Goal: Information Seeking & Learning: Learn about a topic

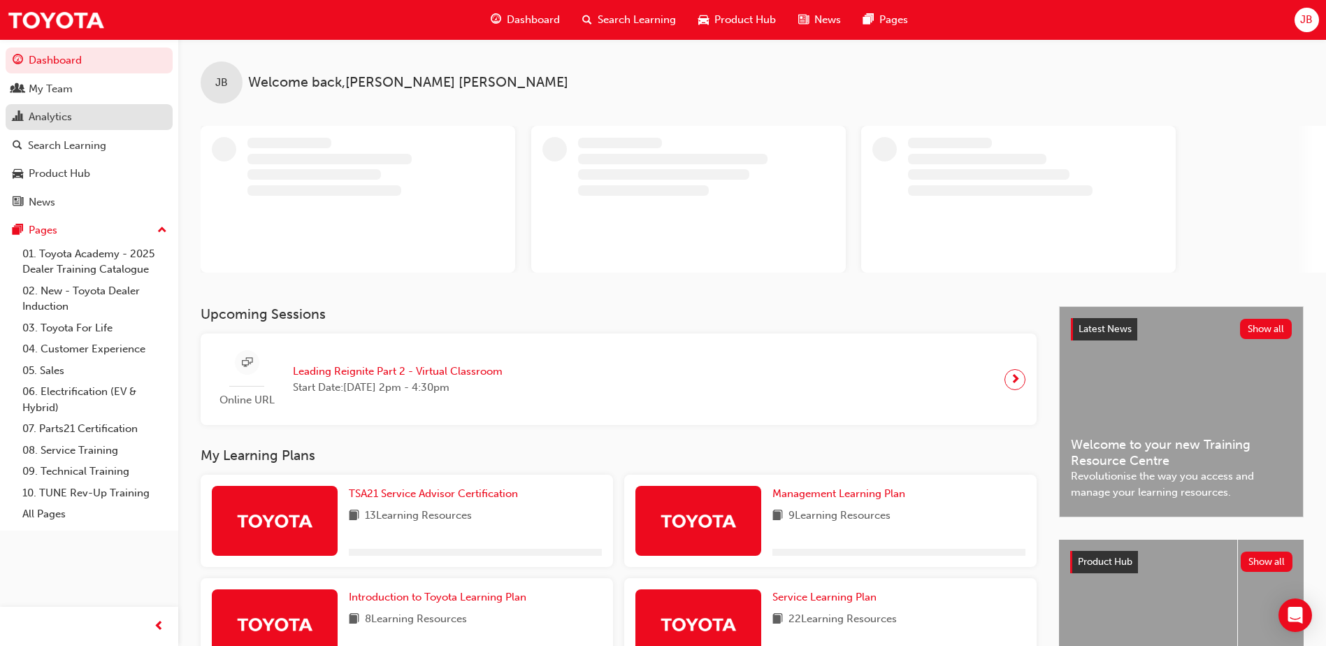
click at [45, 120] on div "Analytics" at bounding box center [50, 117] width 43 height 16
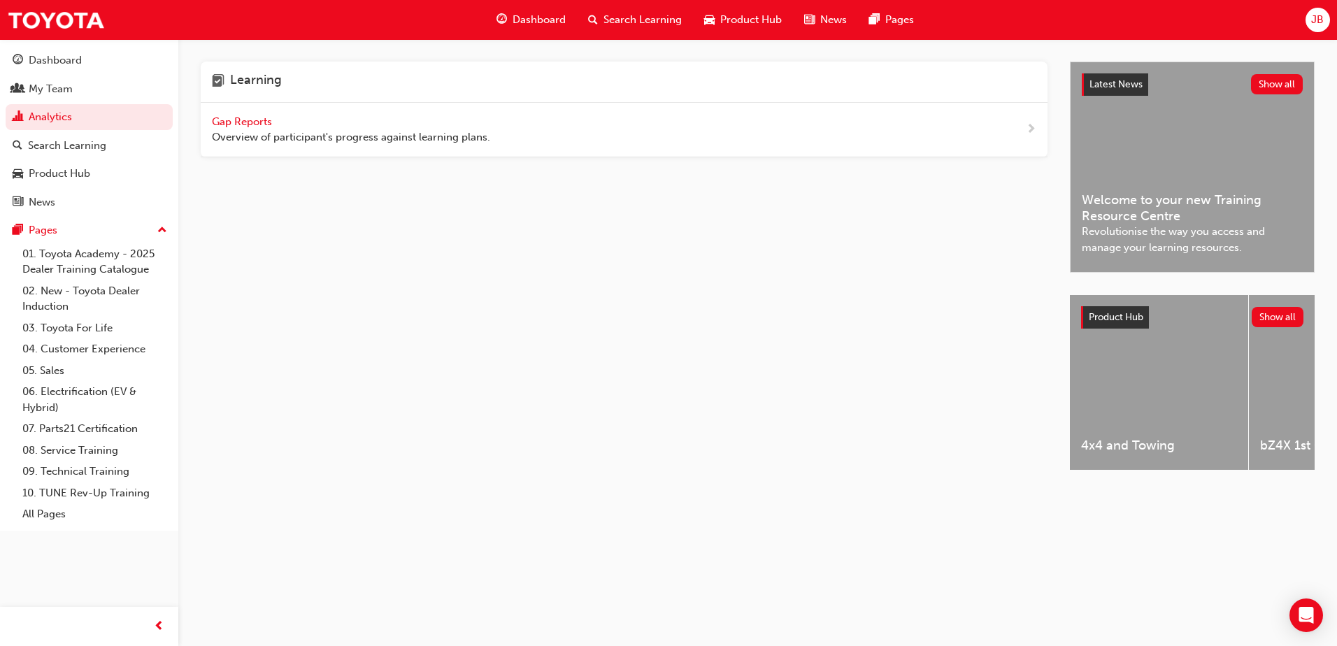
click at [247, 122] on span "Gap Reports" at bounding box center [243, 121] width 63 height 13
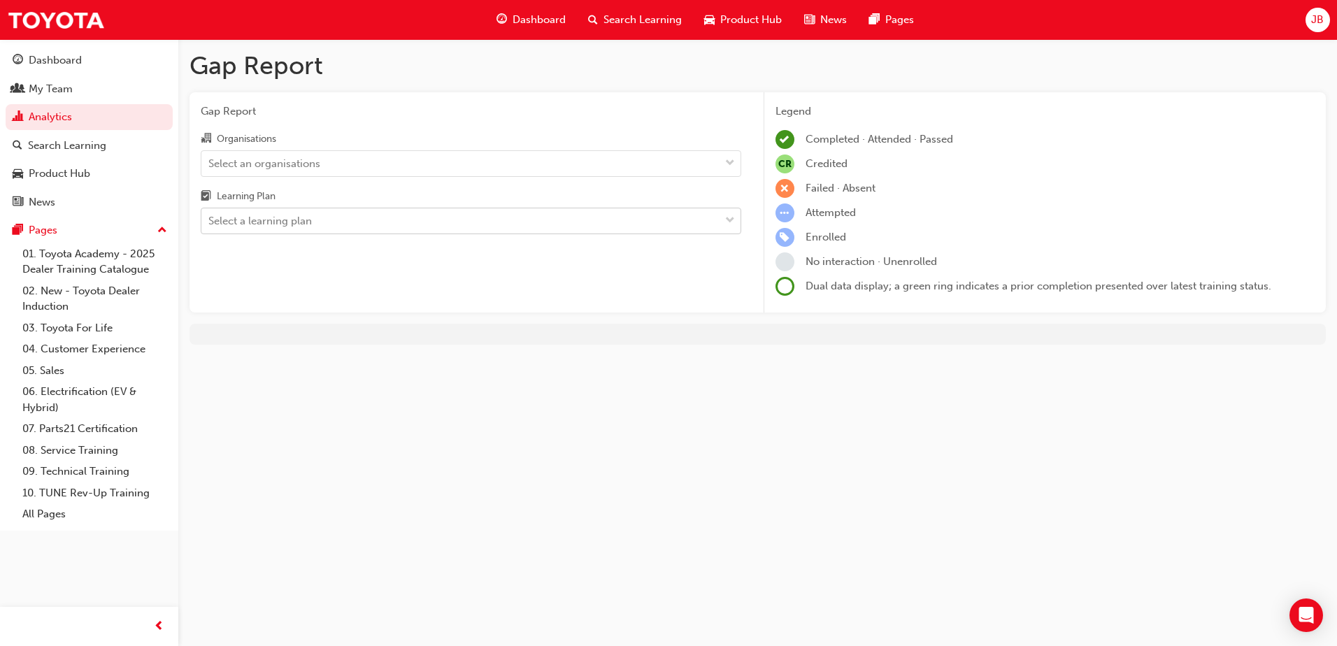
click at [646, 220] on div "Select a learning plan" at bounding box center [460, 221] width 518 height 24
click at [210, 220] on input "Learning Plan Select a learning plan" at bounding box center [208, 221] width 1 height 12
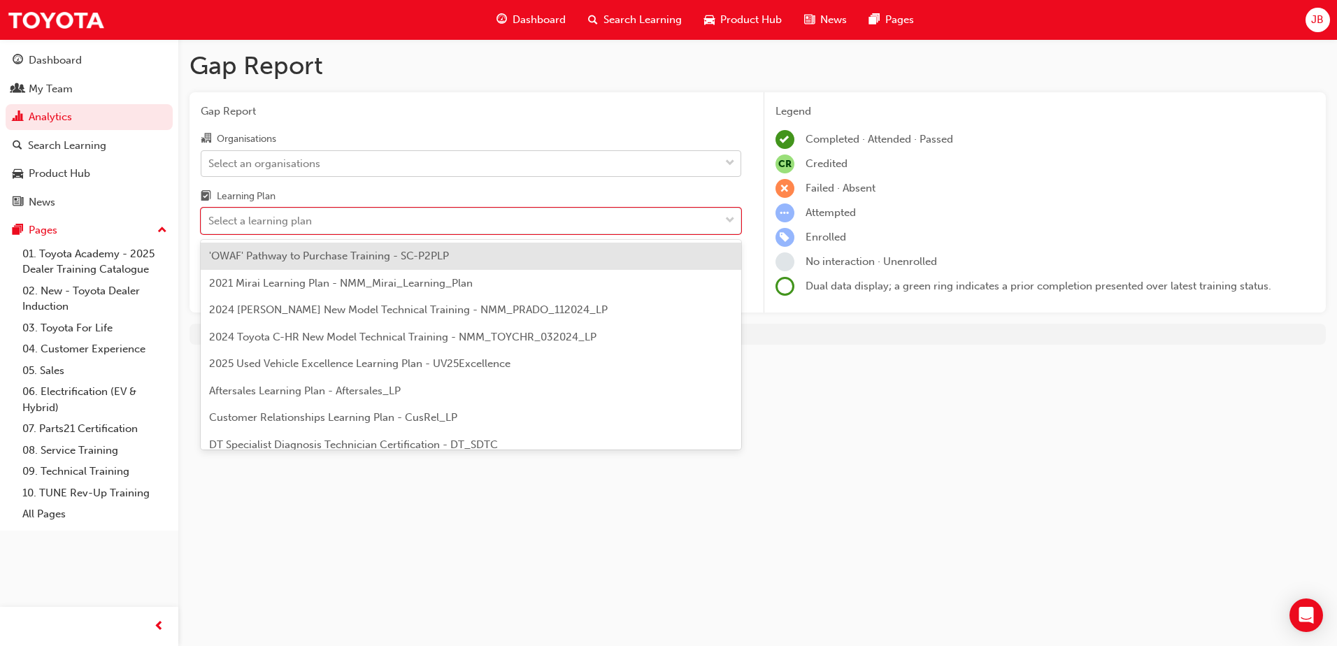
click at [544, 173] on div "Select an organisations" at bounding box center [460, 163] width 518 height 24
click at [210, 168] on input "Organisations Select an organisations" at bounding box center [208, 163] width 1 height 12
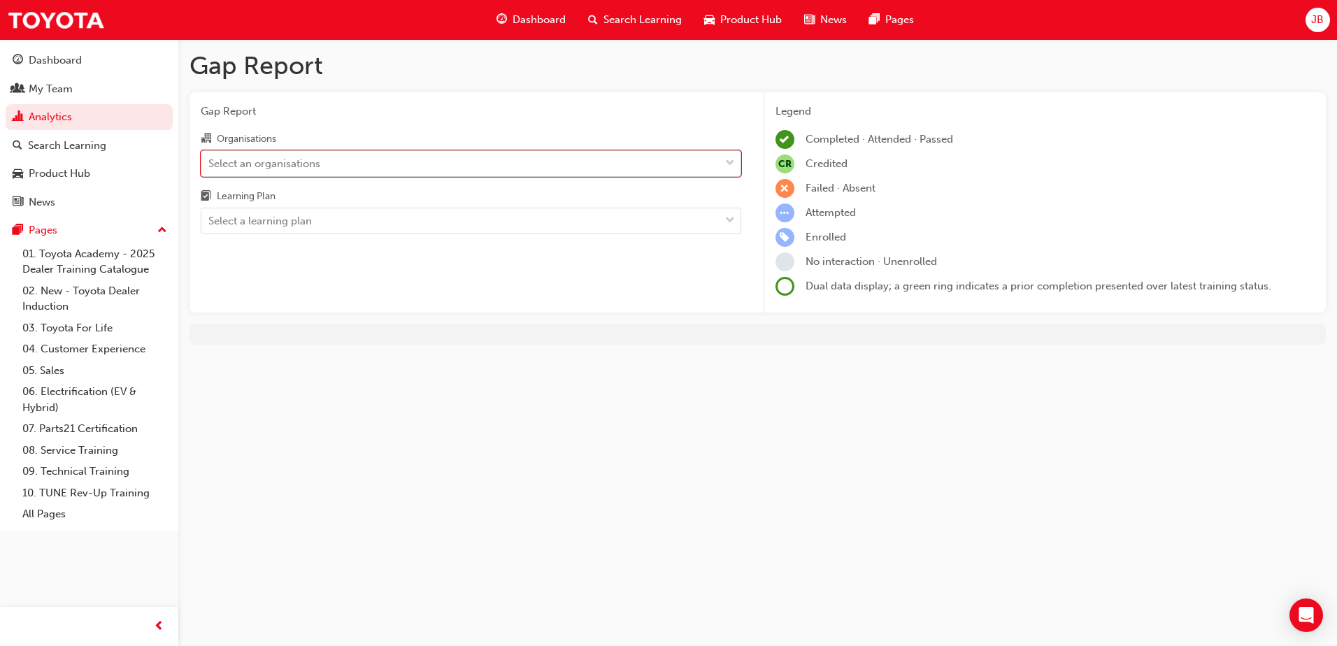
click at [544, 173] on div "Select an organisations" at bounding box center [460, 163] width 518 height 24
click at [210, 168] on input "Organisations 0 results available. Select is focused ,type to refine list, pres…" at bounding box center [208, 163] width 1 height 12
click at [544, 173] on div "Select an organisations" at bounding box center [460, 163] width 518 height 24
click at [210, 168] on input "Organisations 0 results available. Select is focused ,type to refine list, pres…" at bounding box center [208, 163] width 1 height 12
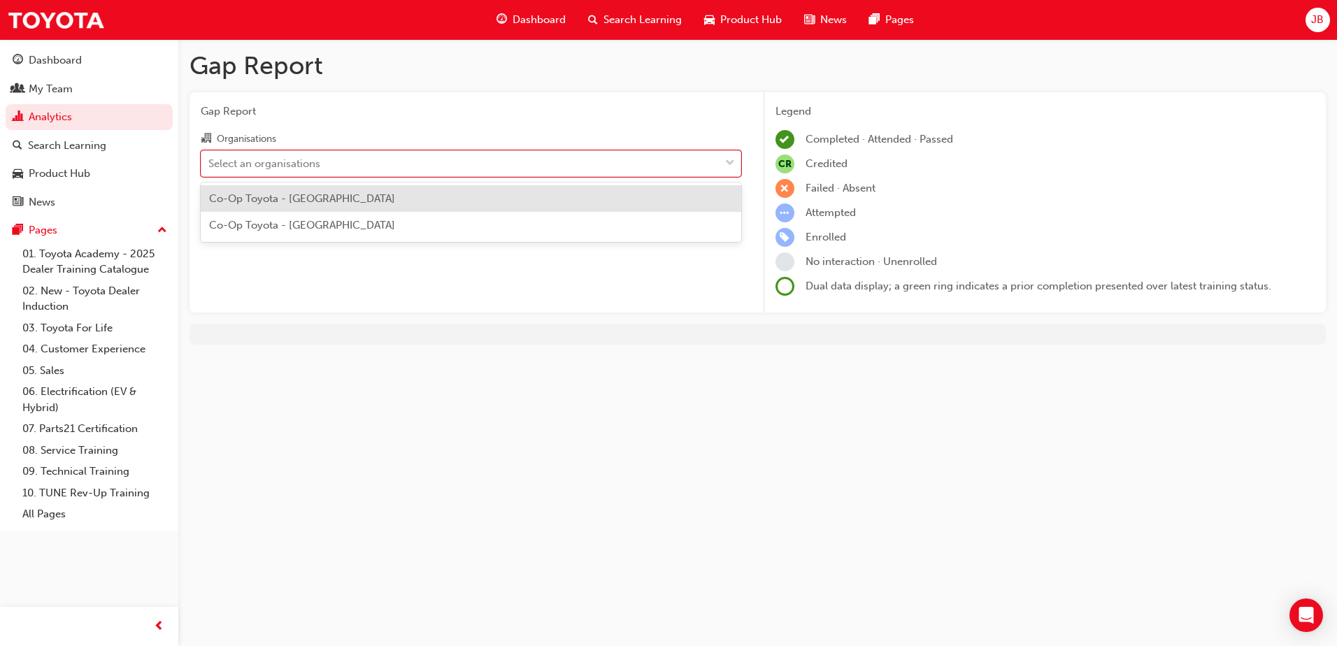
click at [475, 192] on div "Co-Op Toyota - [GEOGRAPHIC_DATA]" at bounding box center [471, 198] width 540 height 27
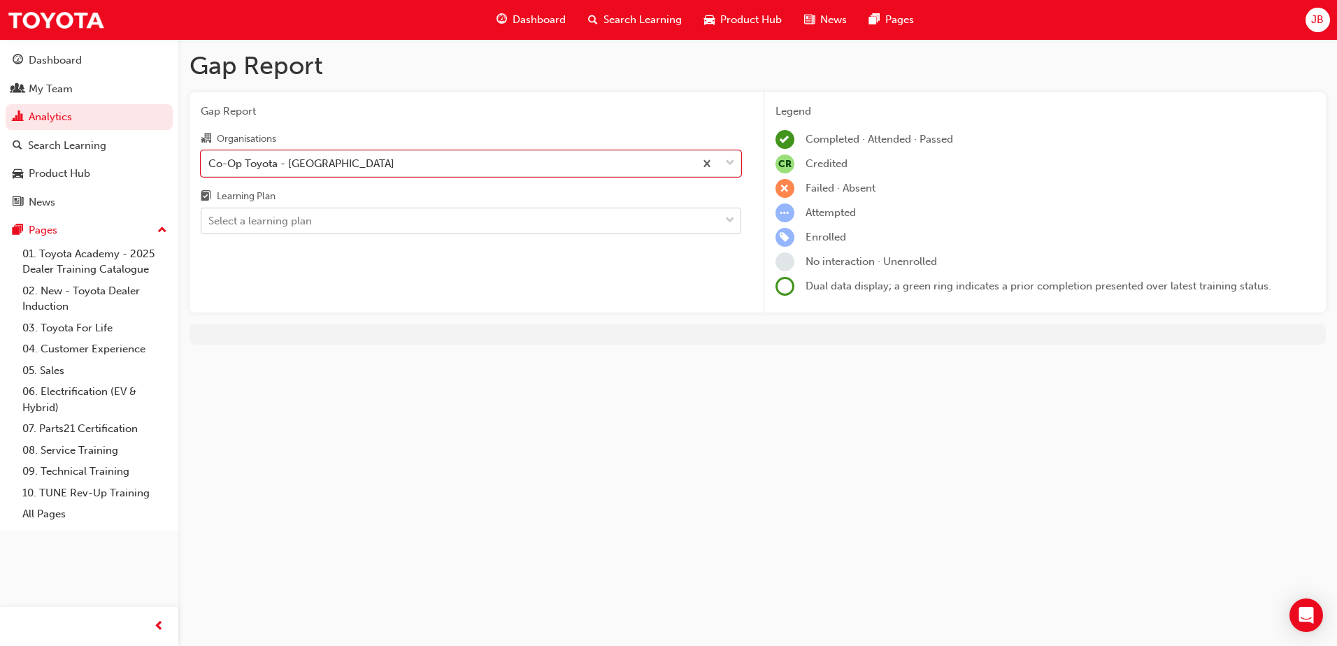
click at [533, 222] on div "Select a learning plan" at bounding box center [460, 221] width 518 height 24
click at [210, 222] on input "Learning Plan Select a learning plan" at bounding box center [208, 221] width 1 height 12
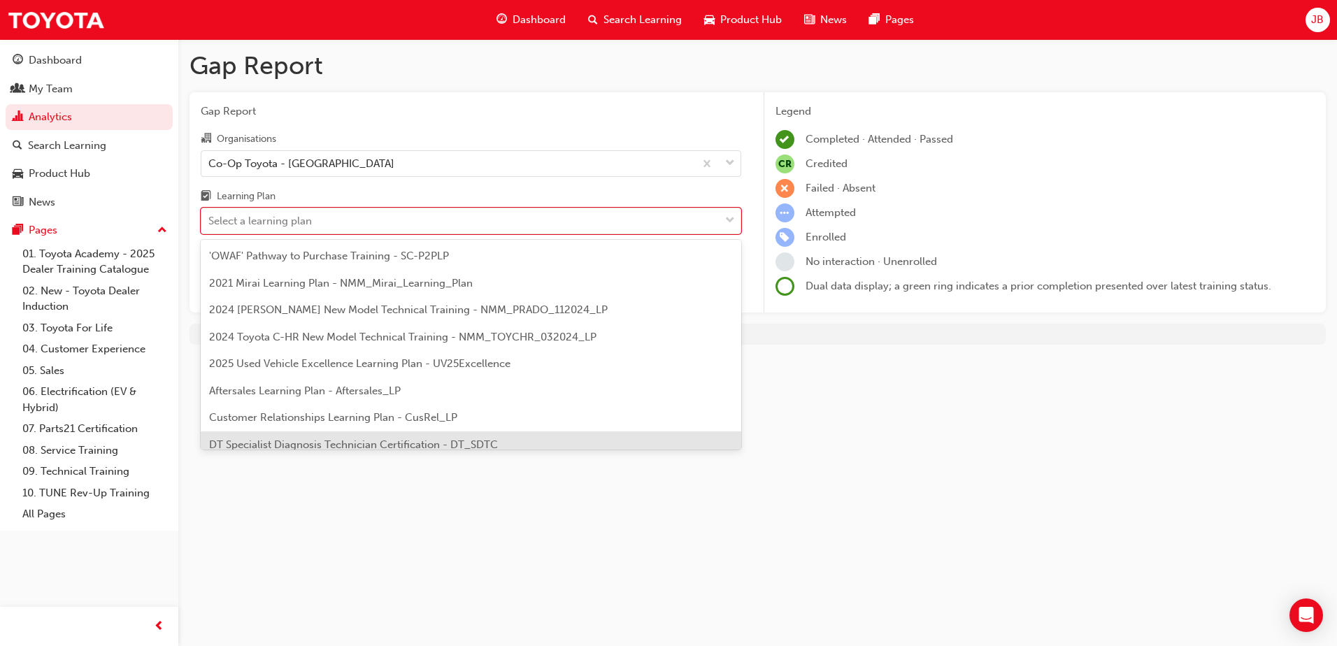
click at [450, 435] on div "DT Specialist Diagnosis Technician Certification - DT_SDTC" at bounding box center [471, 444] width 540 height 27
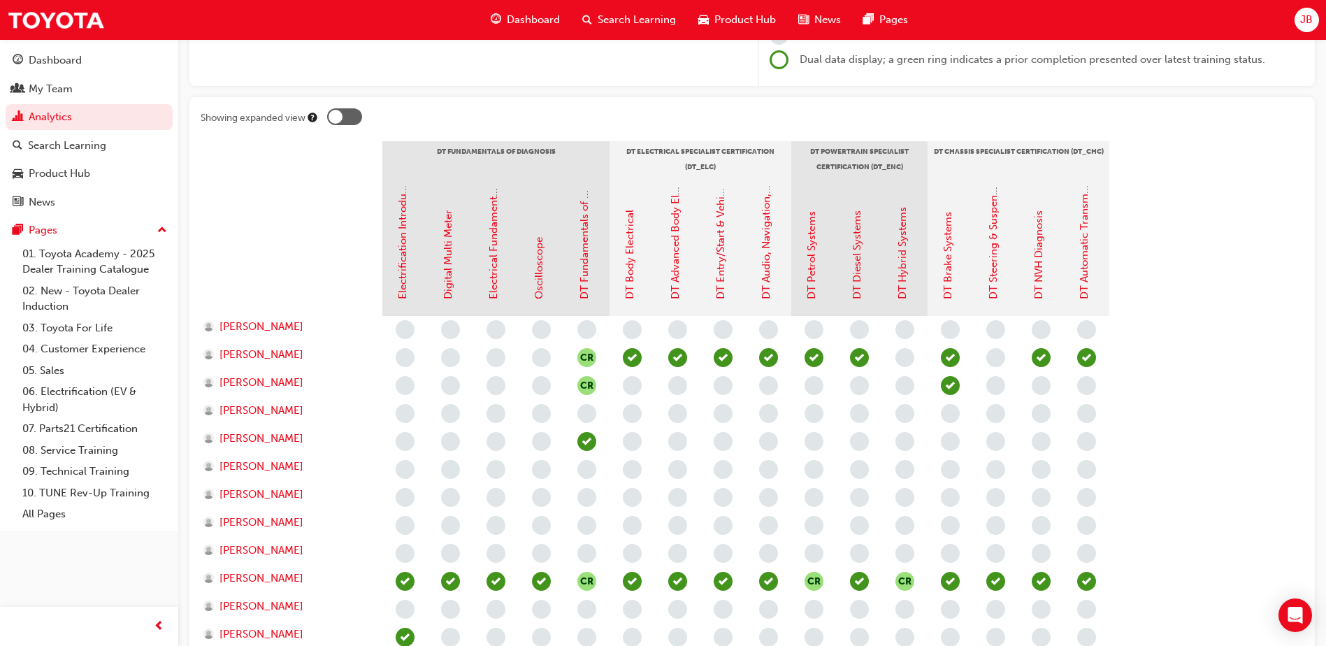
scroll to position [196, 0]
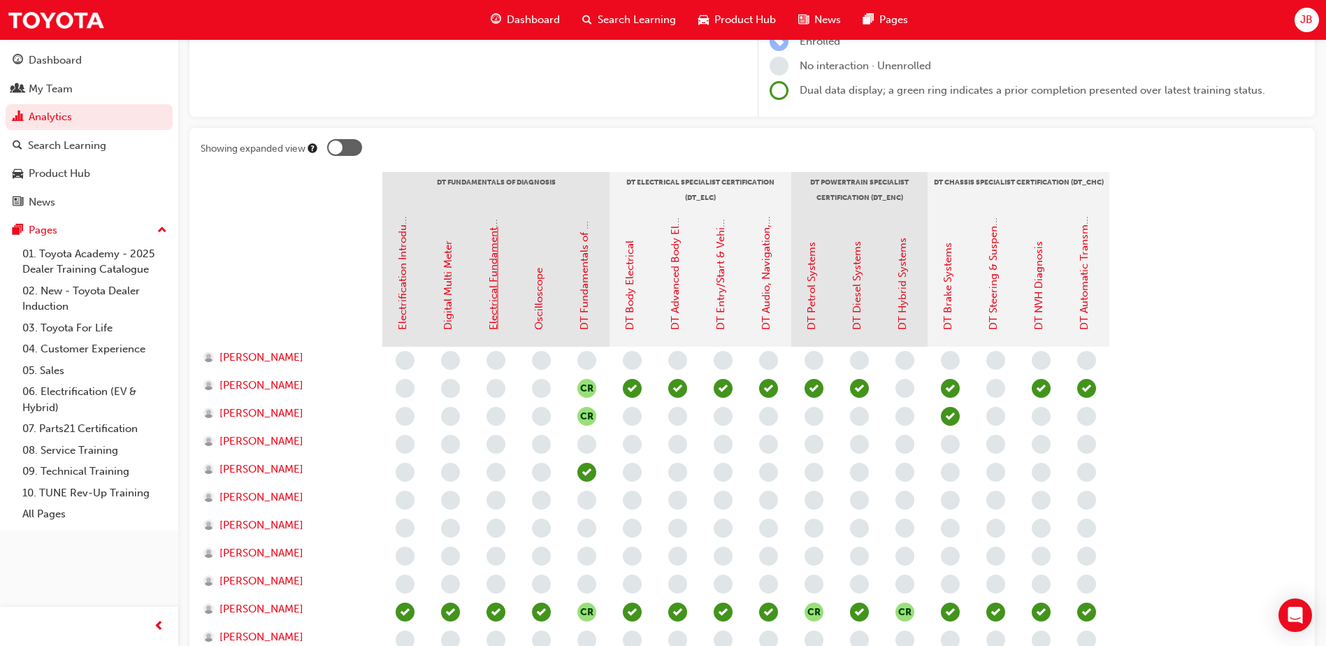
click at [494, 272] on link "Electrical Fundamentals" at bounding box center [493, 272] width 13 height 116
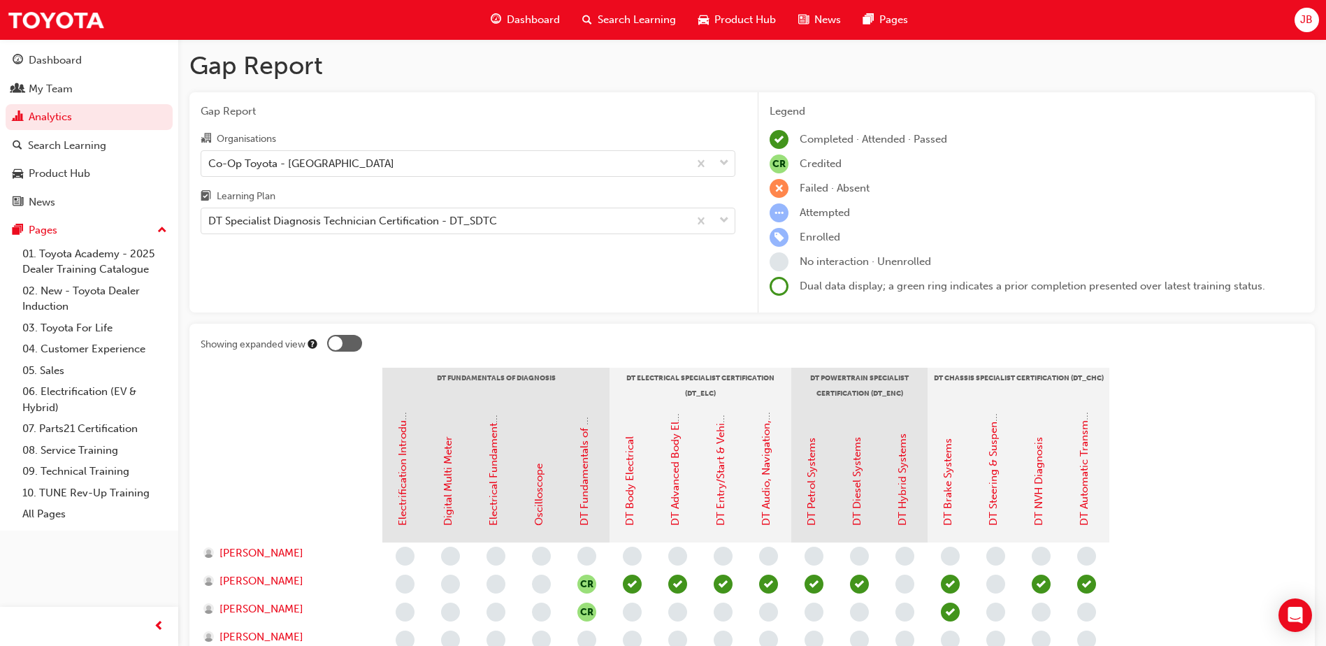
scroll to position [196, 0]
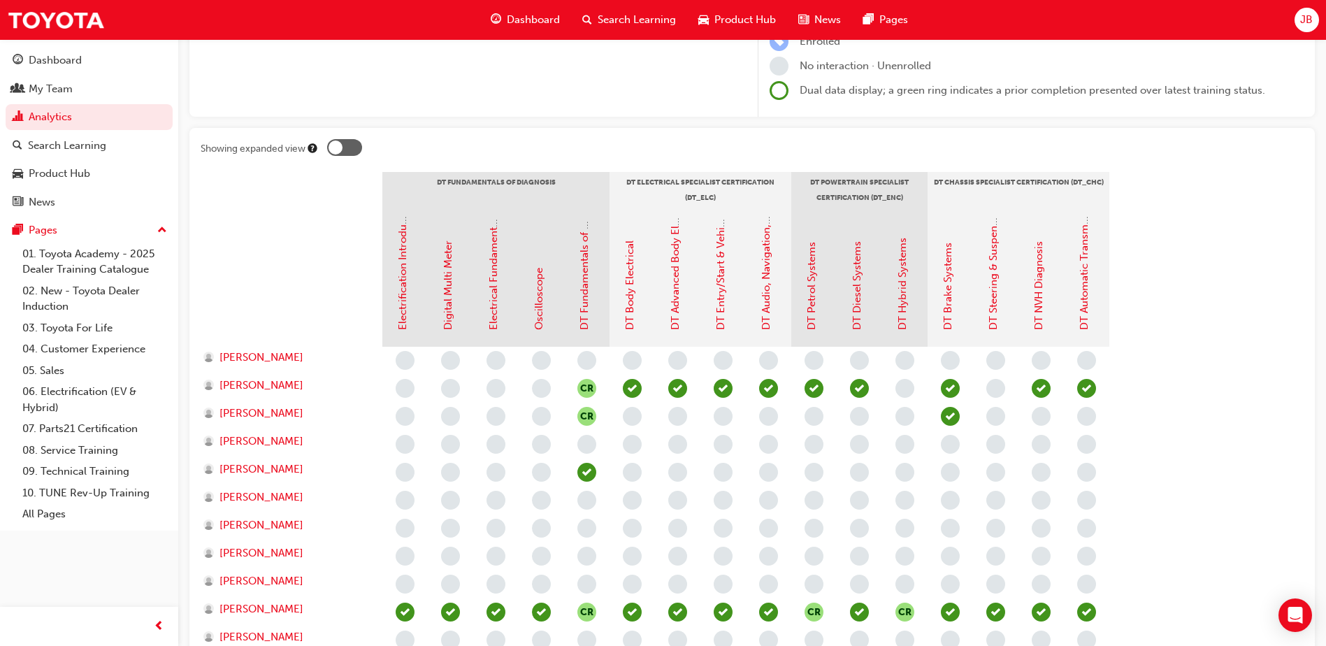
click at [344, 147] on div at bounding box center [344, 147] width 35 height 17
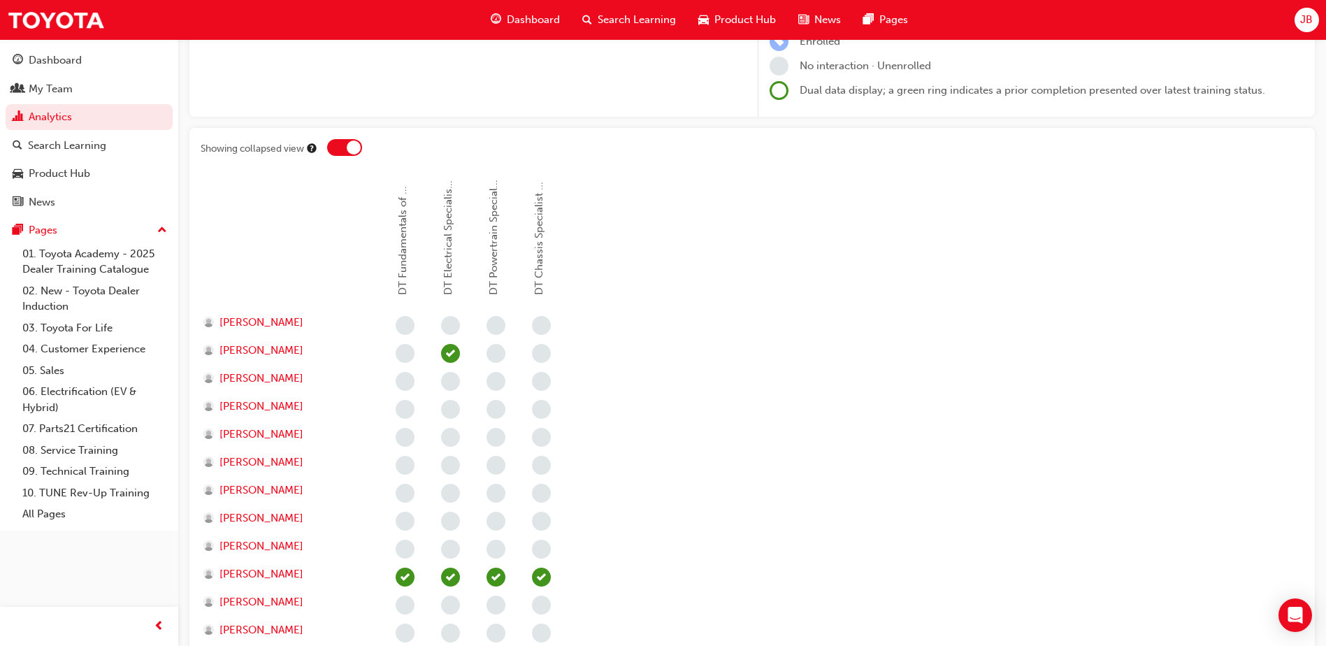
click at [344, 147] on div at bounding box center [344, 147] width 35 height 17
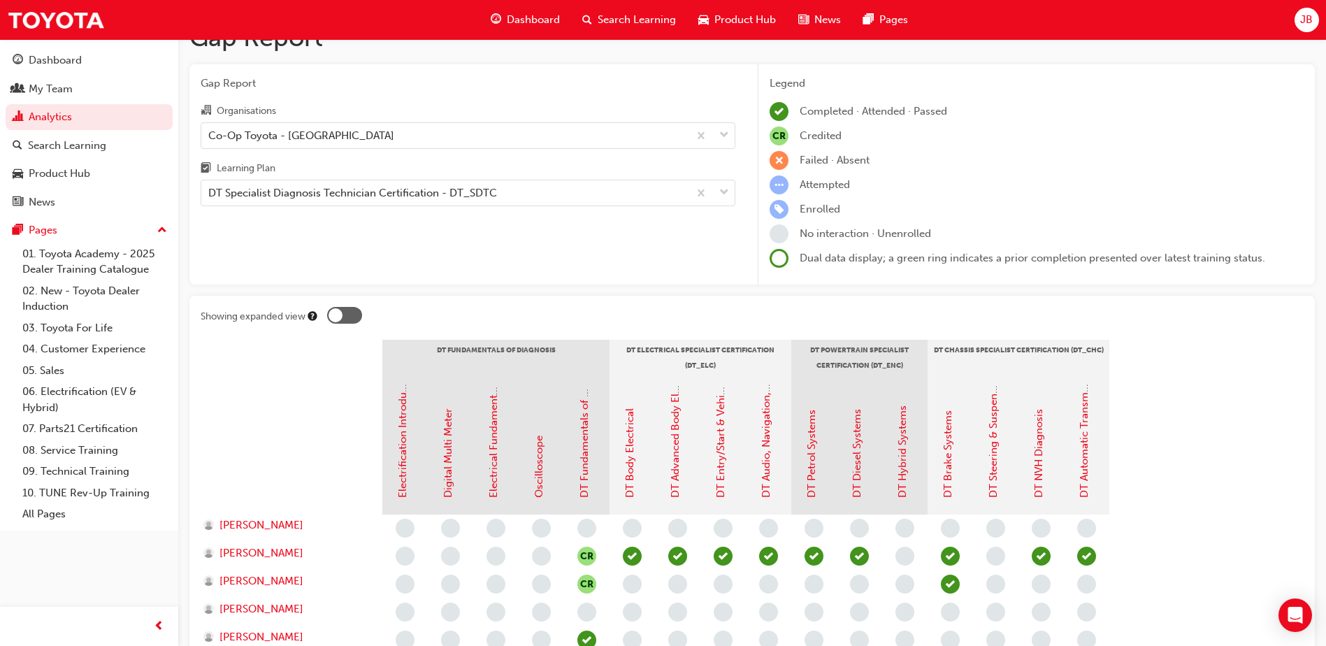
scroll to position [0, 0]
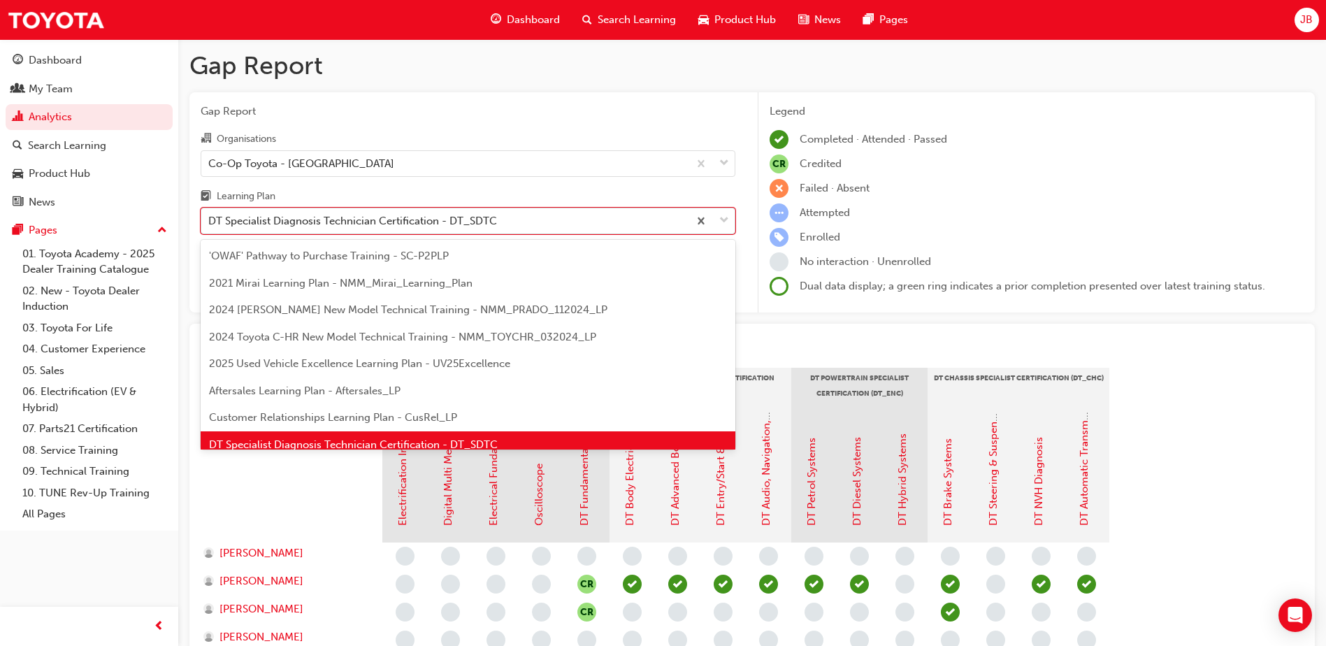
click at [723, 218] on span "down-icon" at bounding box center [724, 221] width 10 height 18
click at [210, 218] on input "Learning Plan option DT Specialist Diagnosis Technician Certification - DT_SDTC…" at bounding box center [208, 221] width 1 height 12
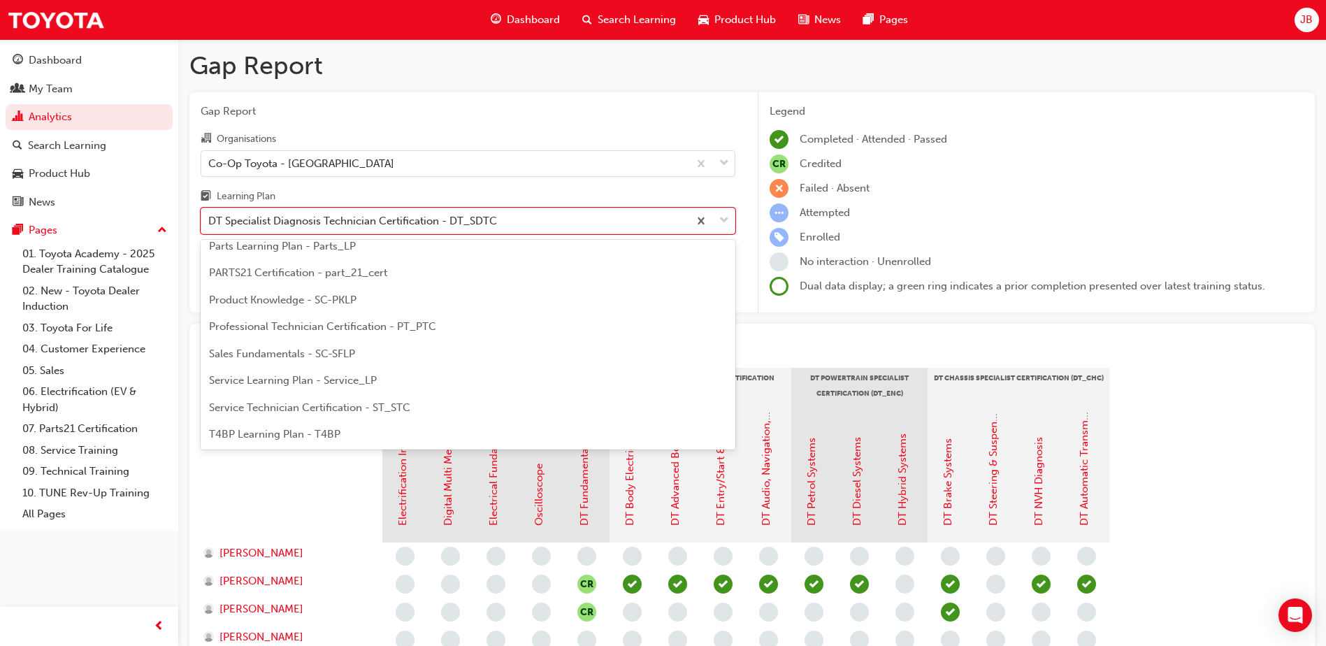
scroll to position [438, 0]
drag, startPoint x: 412, startPoint y: 303, endPoint x: 410, endPoint y: 310, distance: 7.1
click at [410, 313] on div "Professional Technician Certification - PT_PTC" at bounding box center [468, 302] width 535 height 27
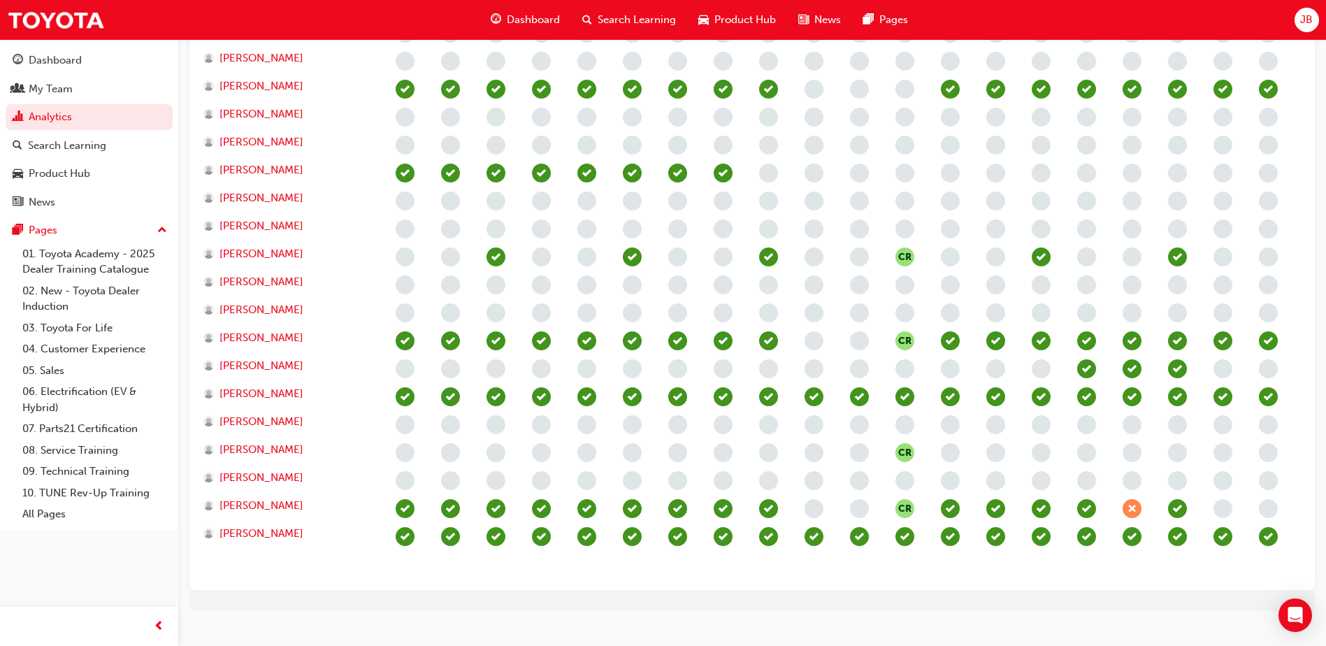
scroll to position [556, 0]
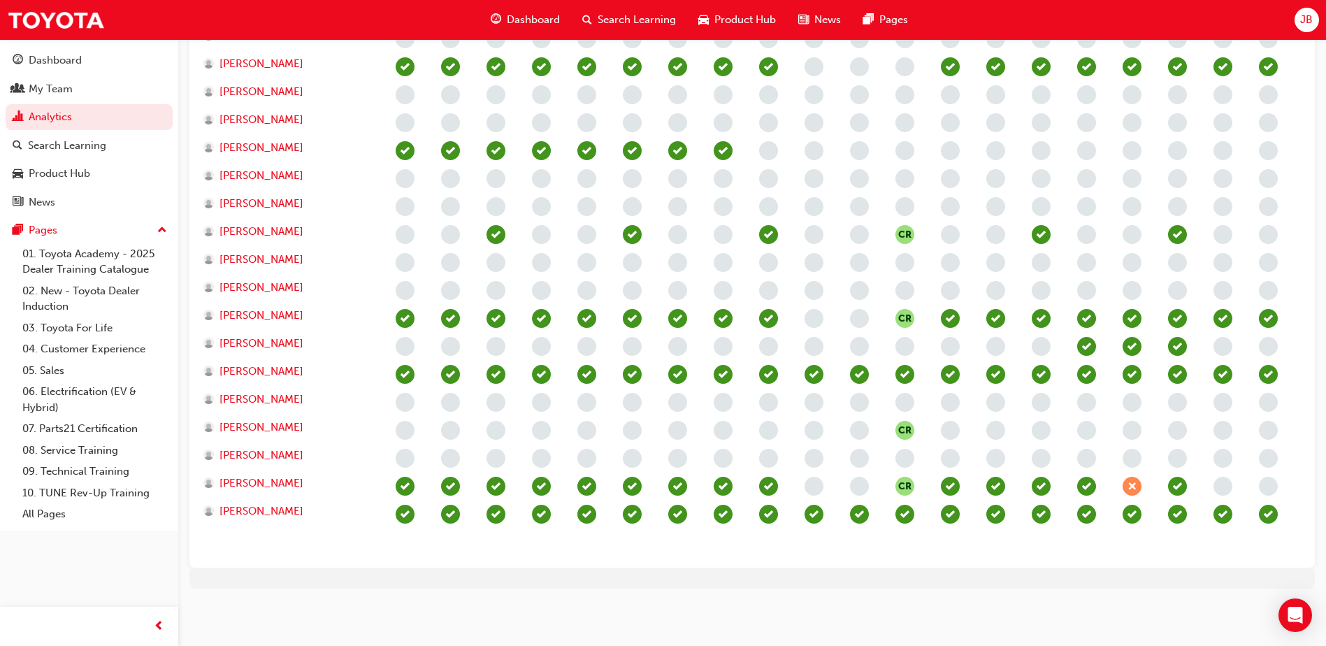
click at [742, 552] on div "Showing expanded view Fundamentals of Repair (T21-PTFOR) Electrical Fundamental…" at bounding box center [752, 172] width 1126 height 789
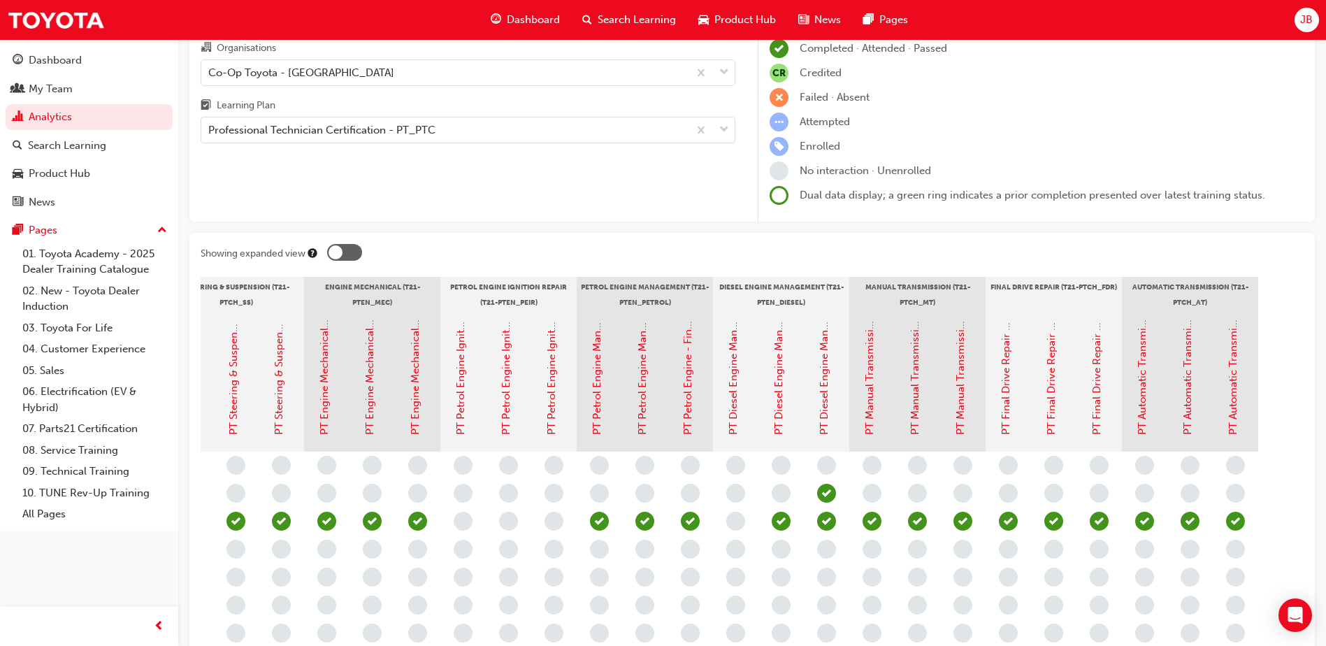
scroll to position [66, 0]
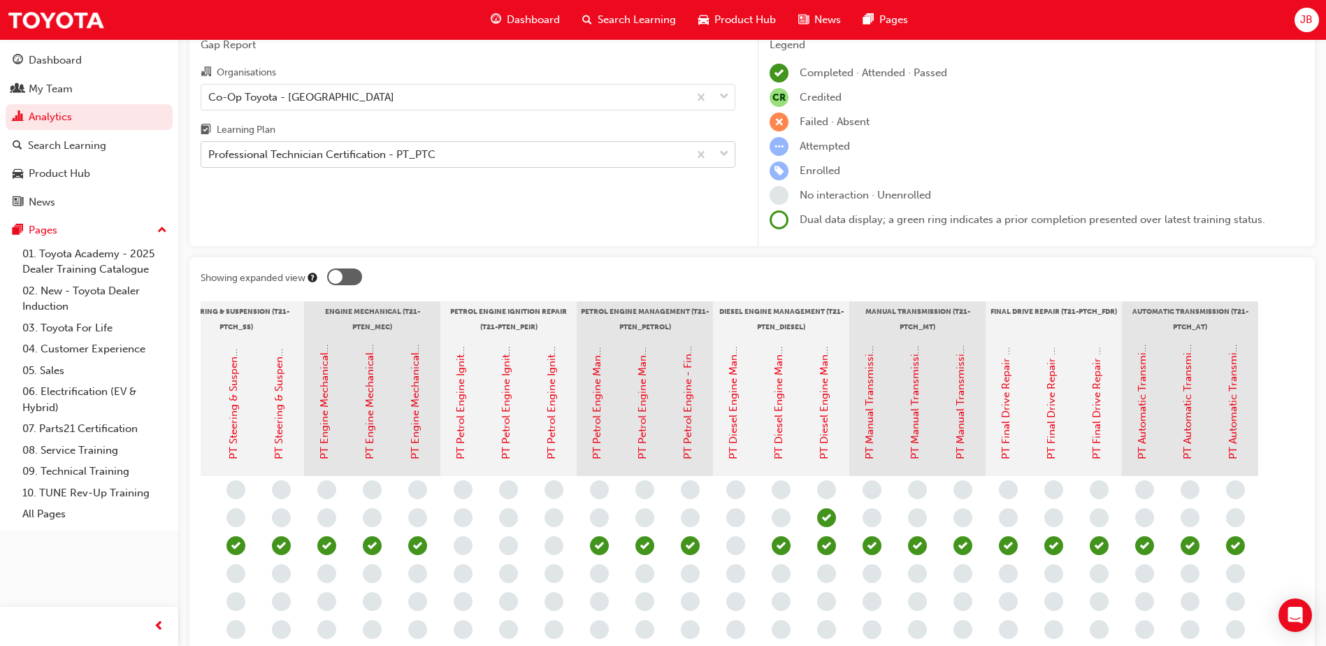
click at [430, 157] on div "Professional Technician Certification - PT_PTC" at bounding box center [321, 155] width 227 height 16
click at [210, 157] on input "Learning Plan Professional Technician Certification - PT_PTC" at bounding box center [208, 154] width 1 height 12
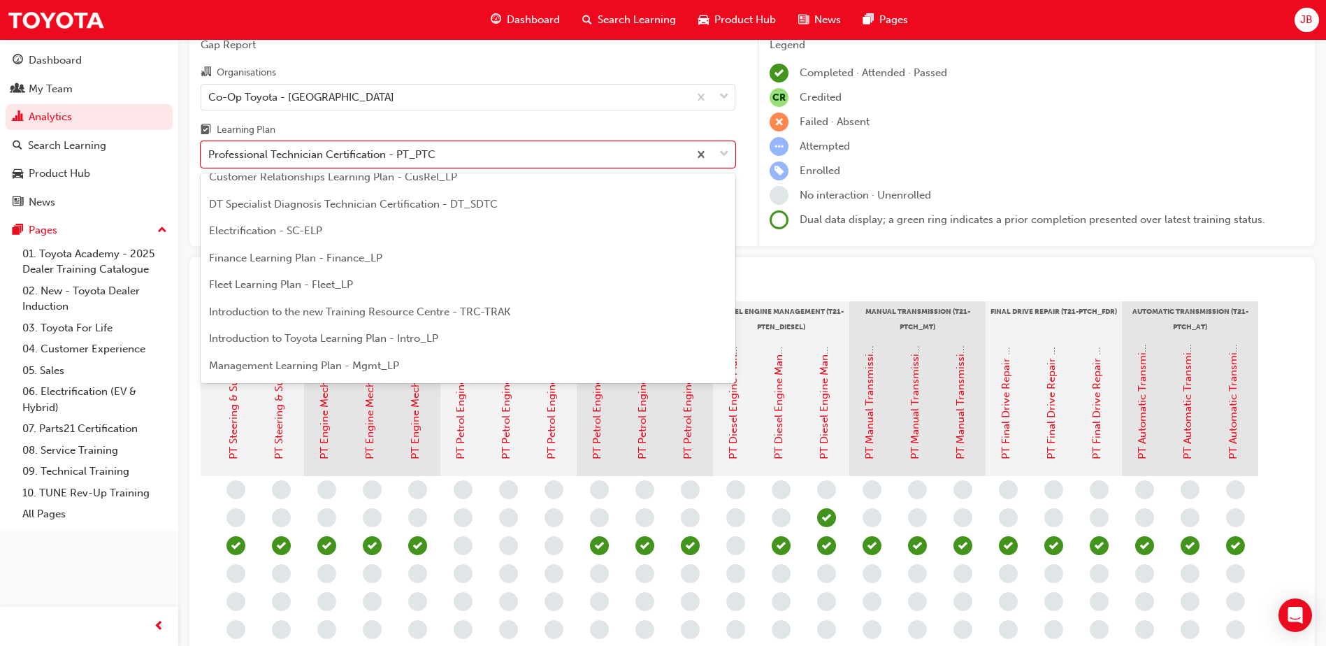
scroll to position [116, 0]
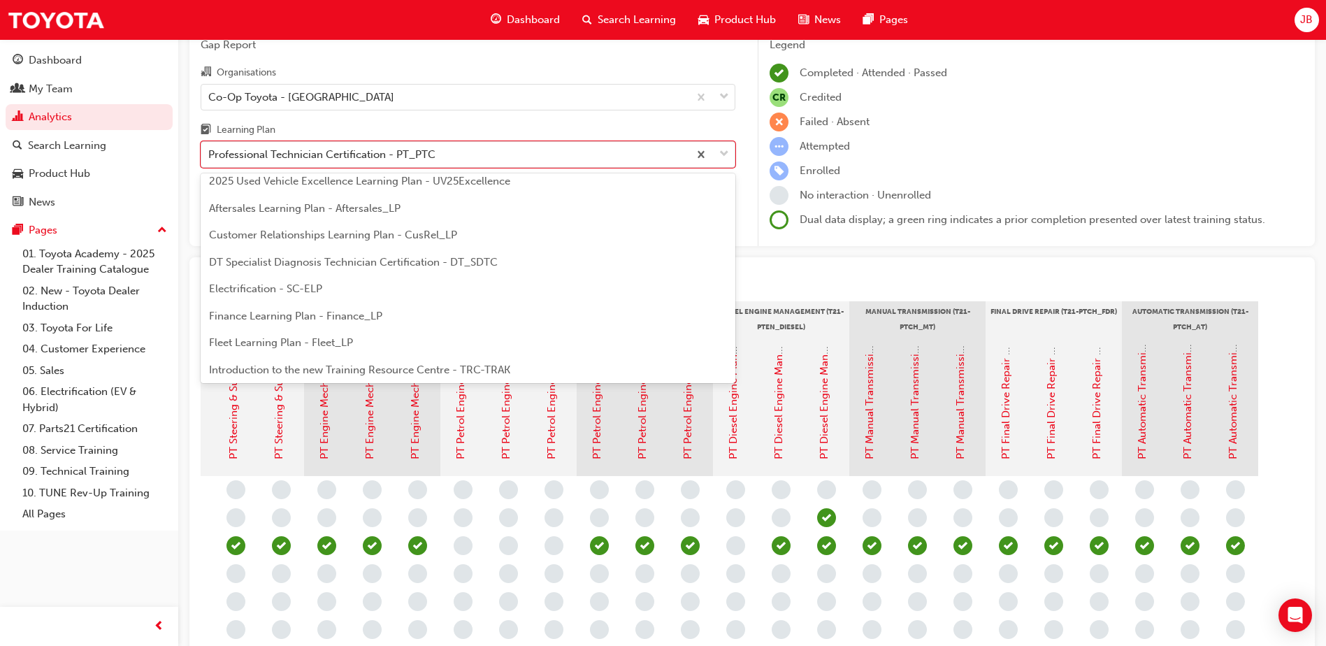
click at [450, 261] on span "DT Specialist Diagnosis Technician Certification - DT_SDTC" at bounding box center [353, 262] width 289 height 13
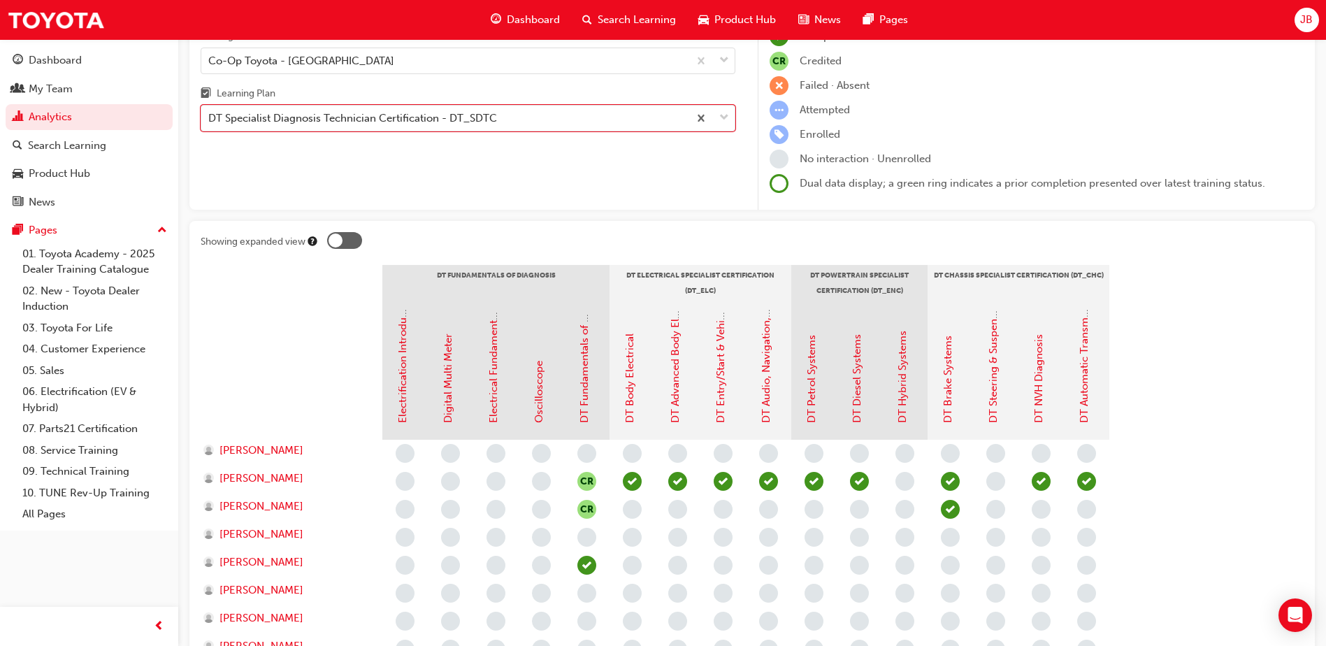
scroll to position [140, 0]
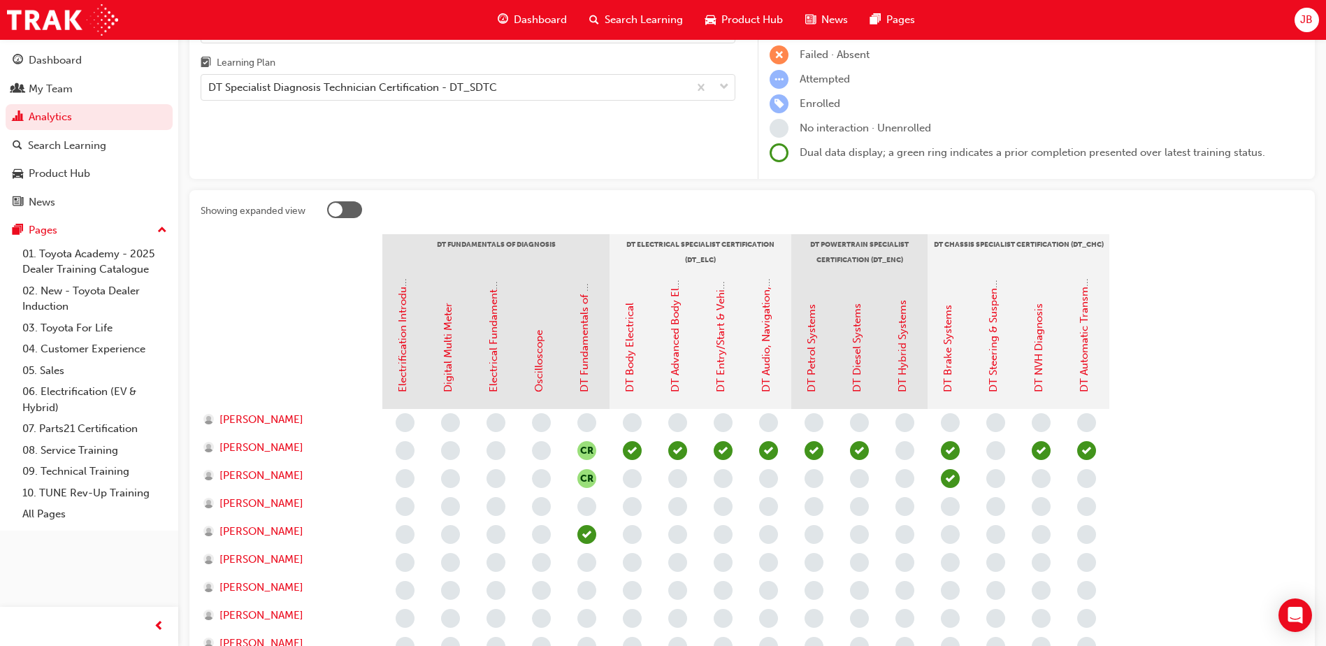
scroll to position [140, 0]
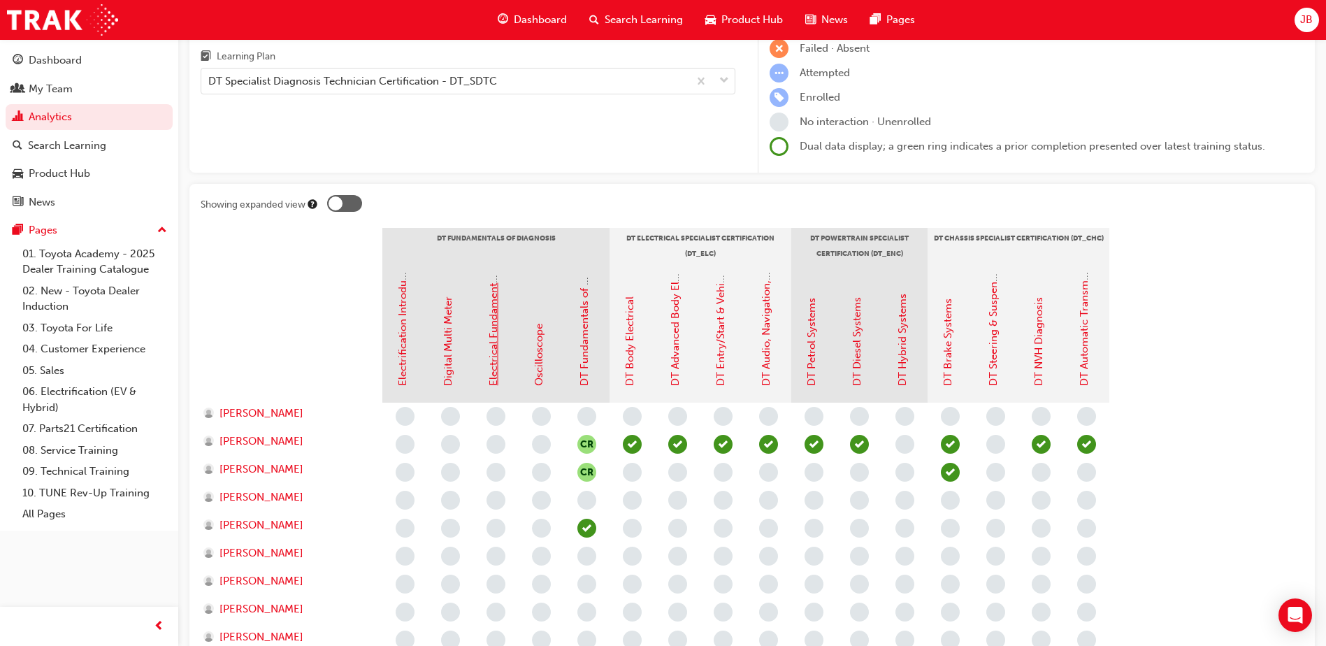
click at [495, 374] on link "Electrical Fundamentals" at bounding box center [493, 328] width 13 height 116
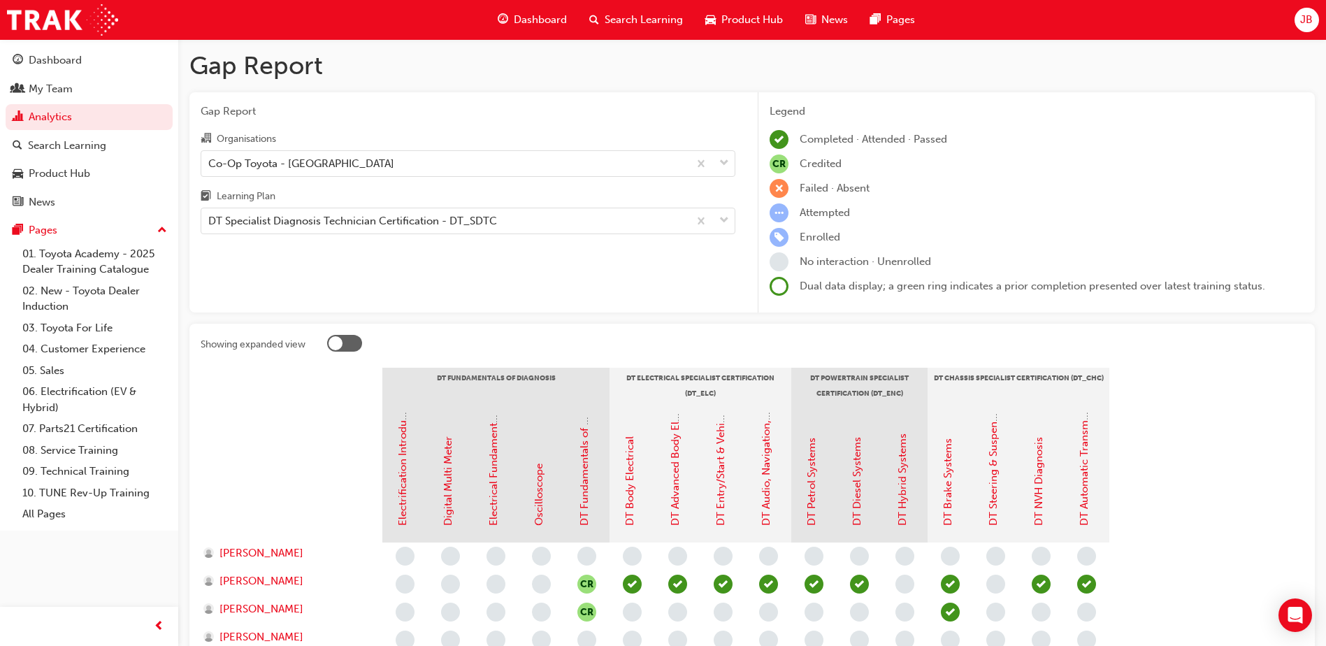
scroll to position [140, 0]
